Goal: Contribute content: Add original content to the website for others to see

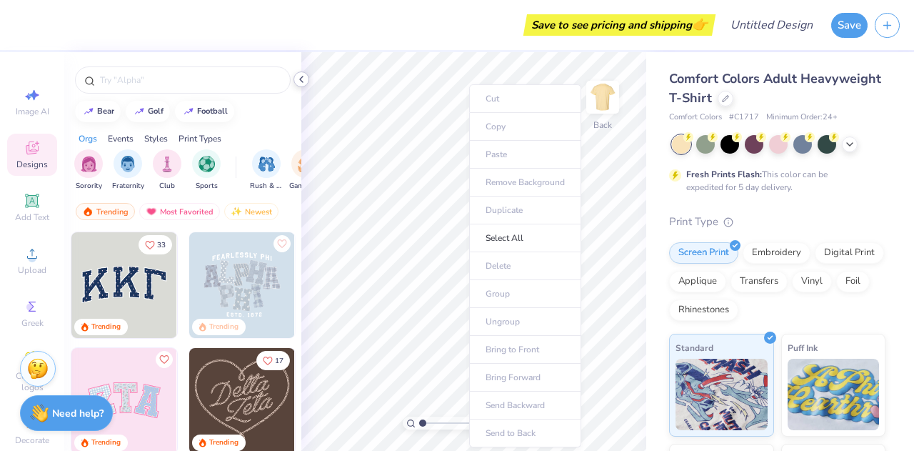
click at [302, 81] on polyline at bounding box center [301, 79] width 3 height 6
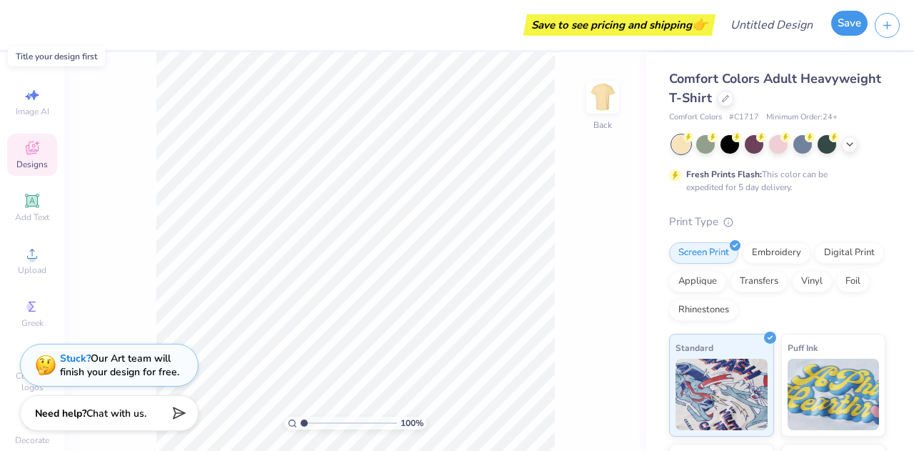
click at [849, 29] on button "Save" at bounding box center [849, 23] width 36 height 25
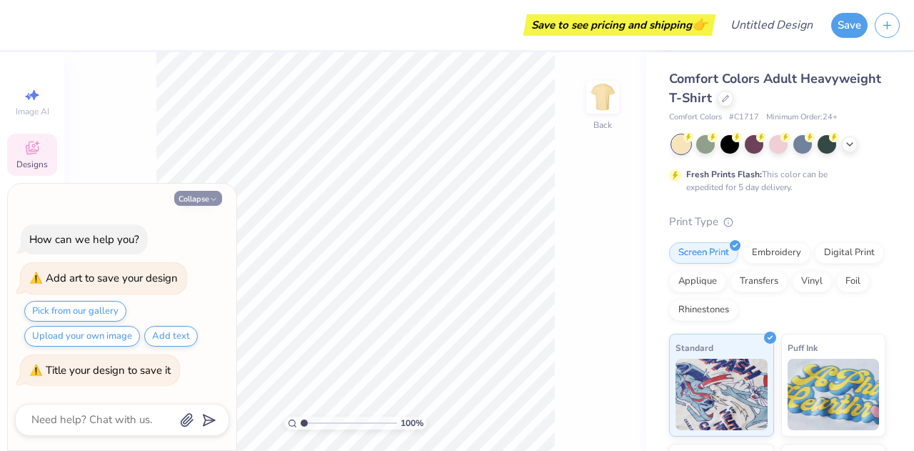
click at [212, 197] on icon "button" at bounding box center [213, 199] width 9 height 9
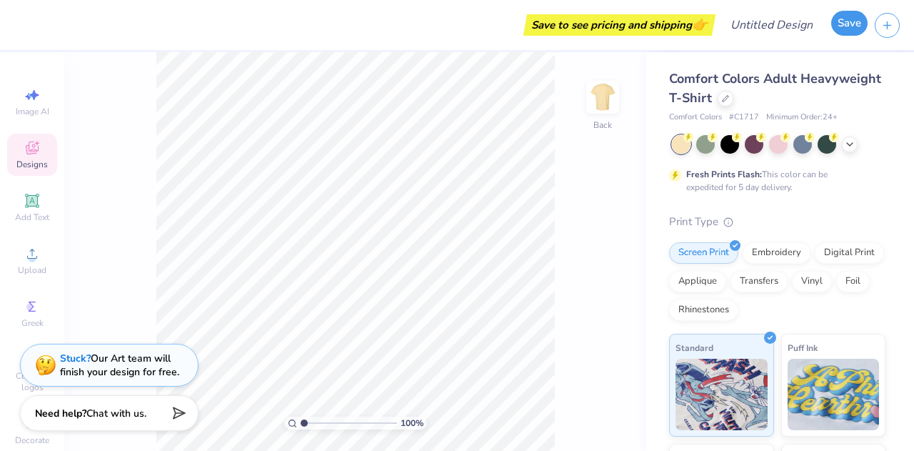
click at [845, 25] on button "Save" at bounding box center [849, 23] width 36 height 25
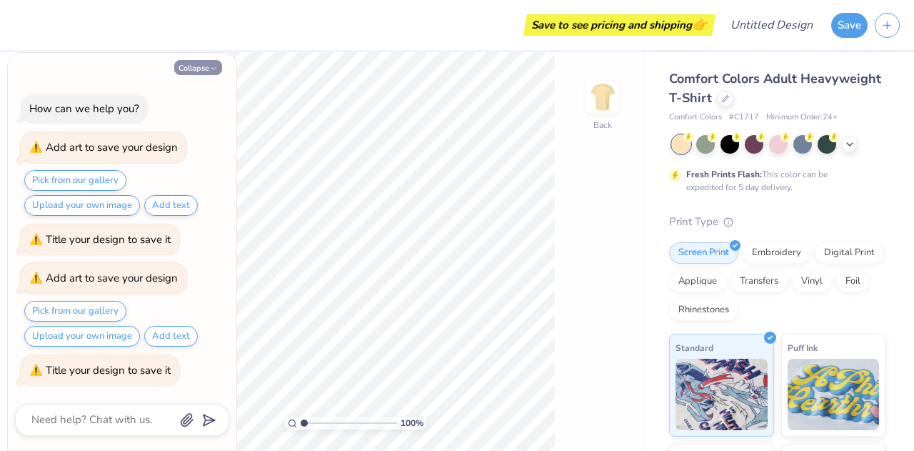
click at [216, 66] on icon "button" at bounding box center [213, 68] width 9 height 9
type textarea "x"
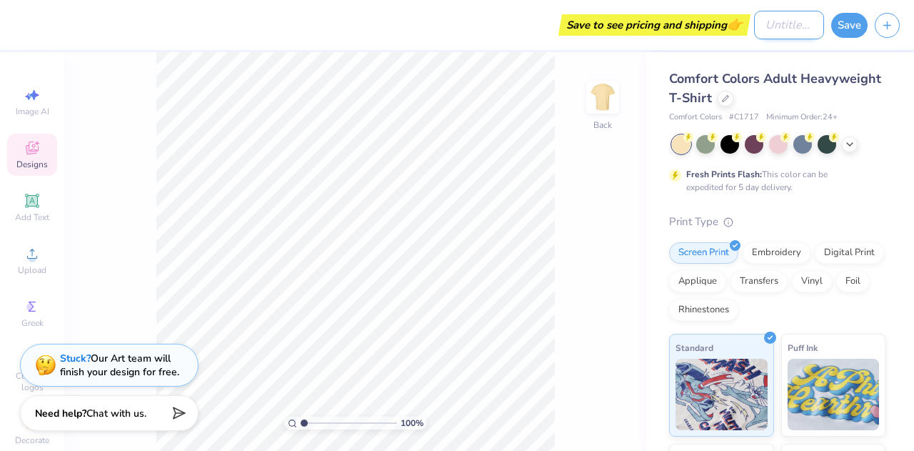
click at [800, 27] on input "Design Title" at bounding box center [789, 25] width 70 height 29
type input "banana"
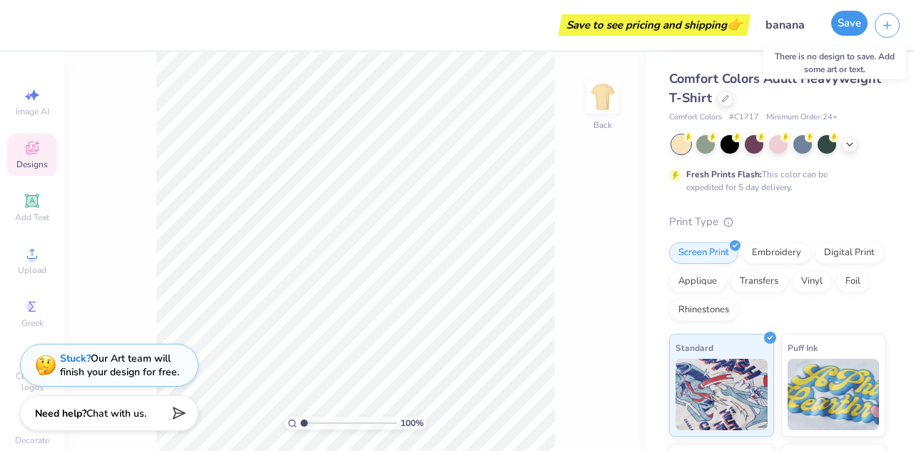
click at [856, 32] on button "Save" at bounding box center [849, 23] width 36 height 25
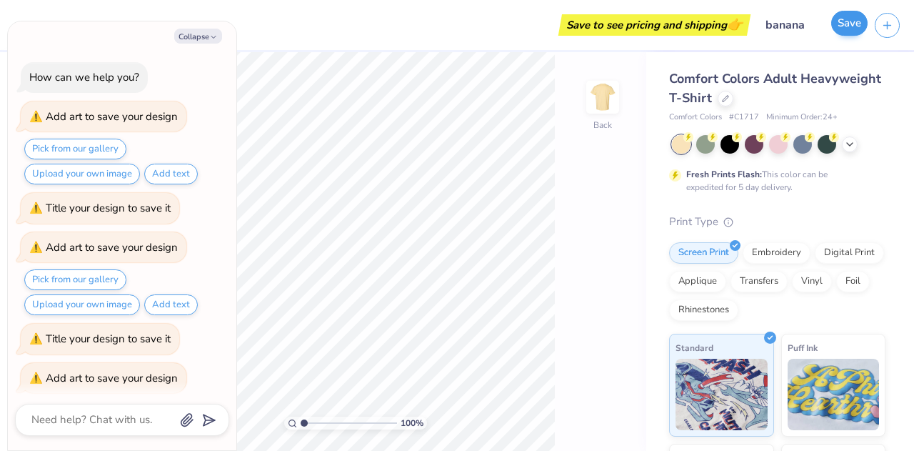
scroll to position [61, 0]
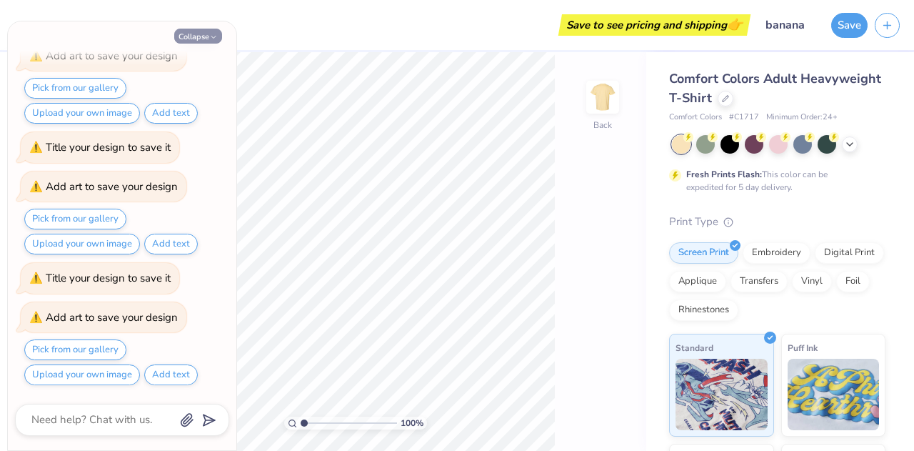
click at [200, 38] on button "Collapse" at bounding box center [198, 36] width 48 height 15
type textarea "x"
